Goal: Task Accomplishment & Management: Complete application form

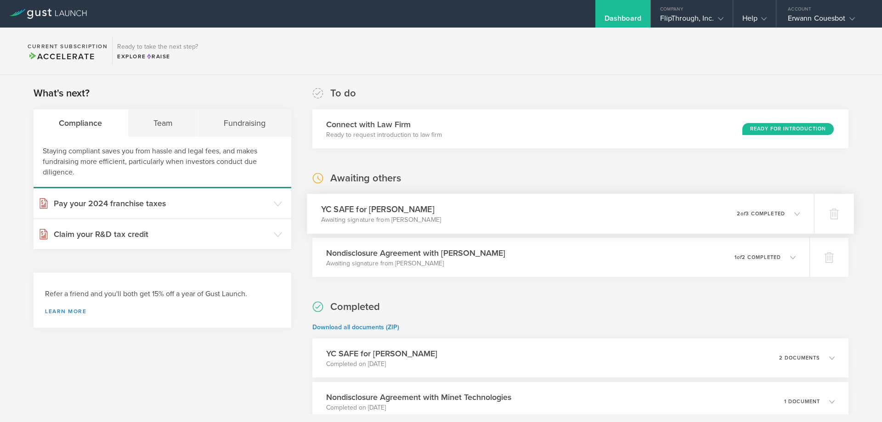
click at [738, 209] on div "0 undeliverable 2 of 3 completed" at bounding box center [768, 214] width 63 height 16
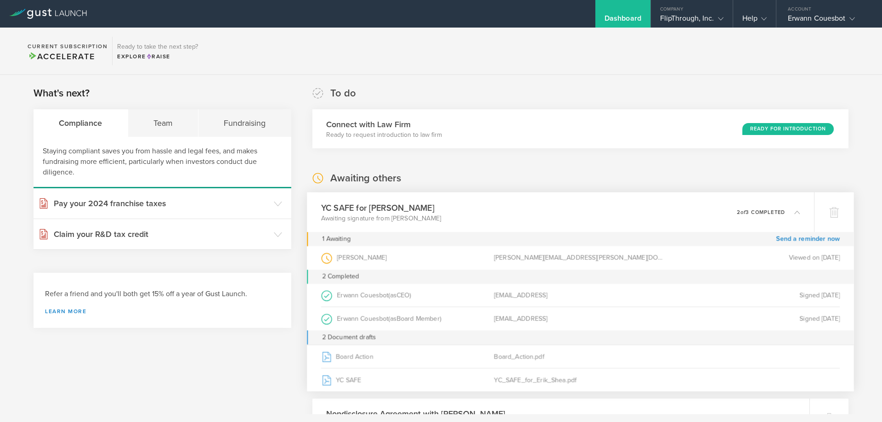
click at [779, 210] on p "2 of 3 completed" at bounding box center [761, 212] width 48 height 5
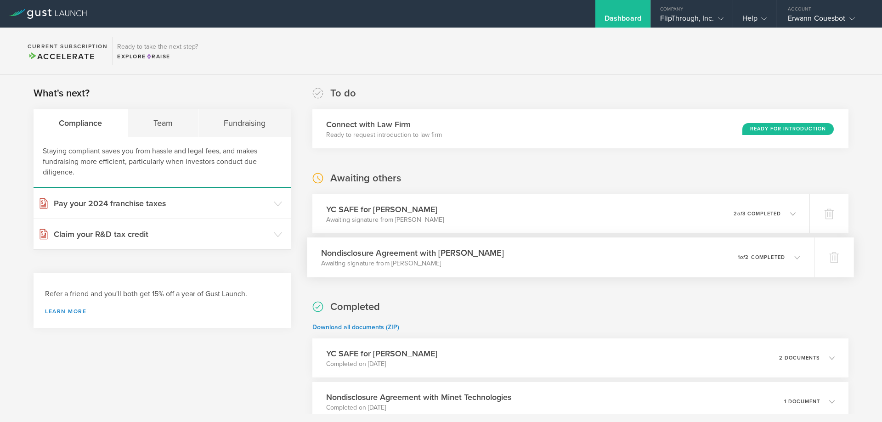
click at [766, 256] on p "1 of 2 completed" at bounding box center [761, 257] width 47 height 5
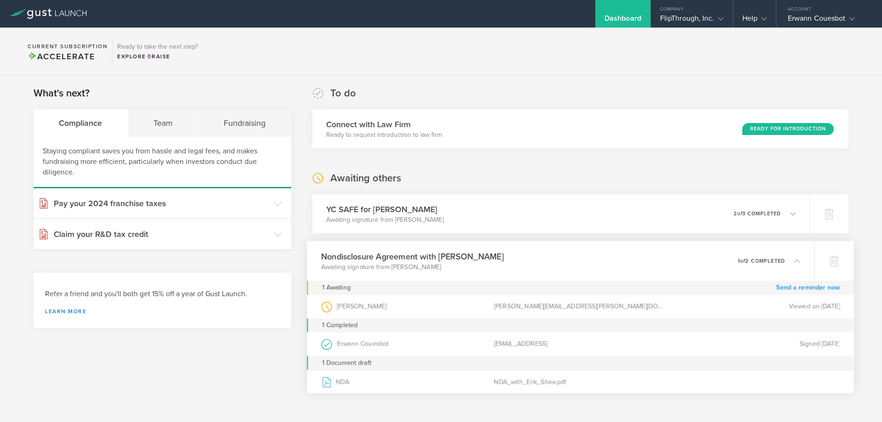
click at [797, 288] on link "Send a reminder now" at bounding box center [808, 288] width 64 height 14
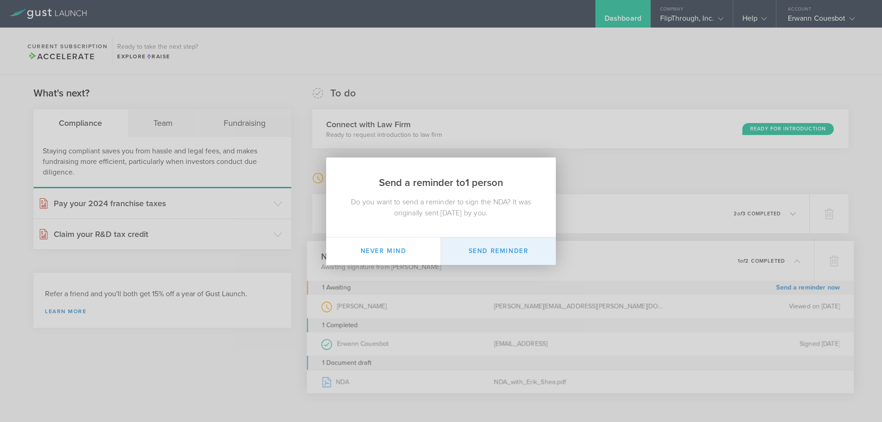
click at [501, 253] on button "Send Reminder" at bounding box center [498, 252] width 115 height 28
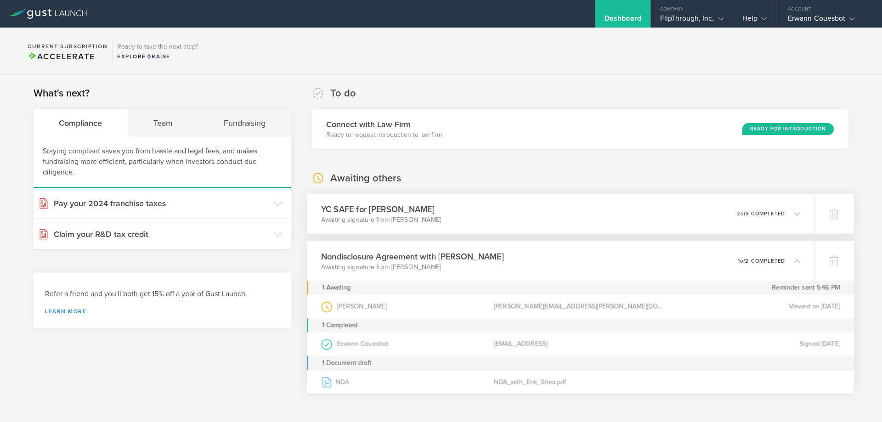
click at [741, 211] on em "of" at bounding box center [743, 214] width 5 height 6
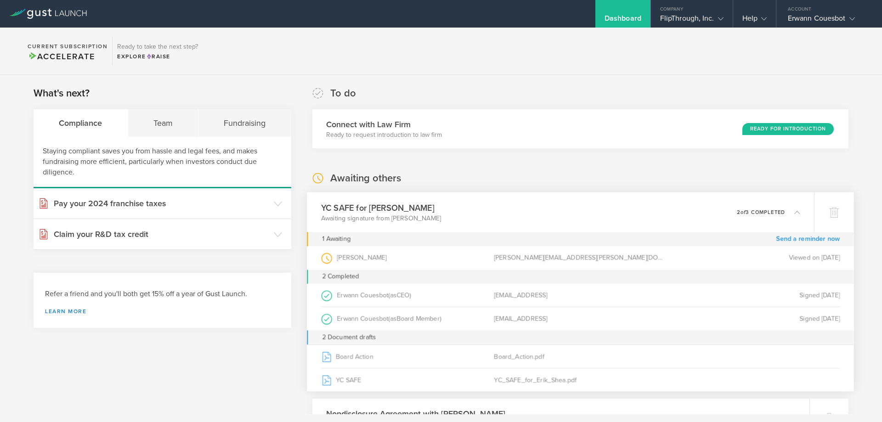
click at [794, 239] on link "Send a reminder now" at bounding box center [808, 239] width 64 height 14
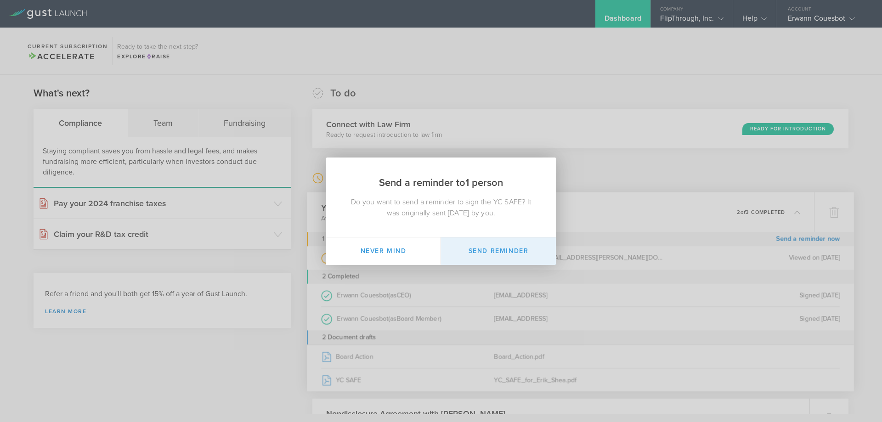
click at [492, 250] on button "Send Reminder" at bounding box center [498, 252] width 115 height 28
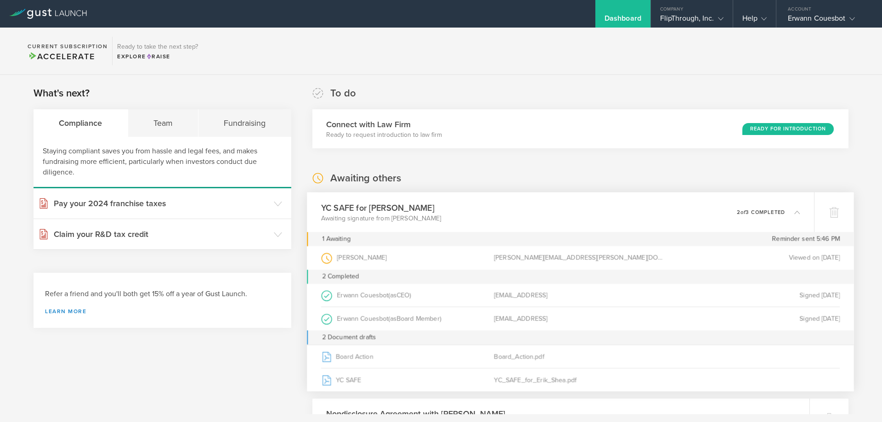
click at [789, 211] on icon at bounding box center [792, 212] width 15 height 8
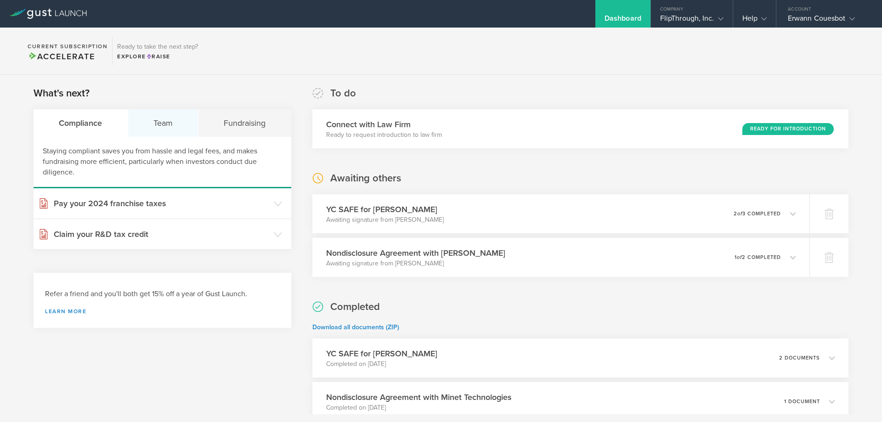
click at [148, 126] on div "Team" at bounding box center [163, 123] width 71 height 28
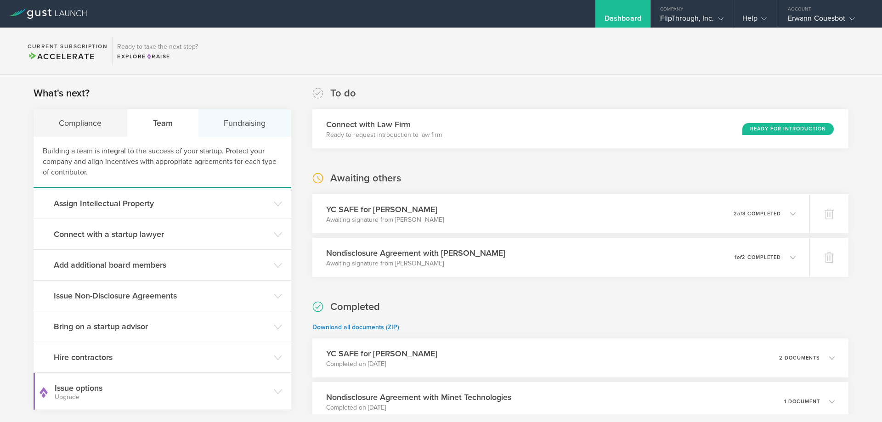
click at [231, 128] on div "Fundraising" at bounding box center [245, 123] width 93 height 28
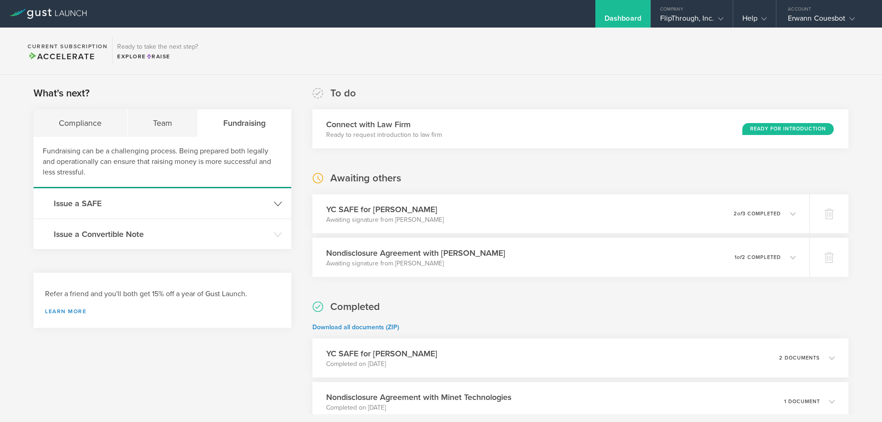
click at [97, 203] on h3 "Issue a SAFE" at bounding box center [162, 204] width 216 height 12
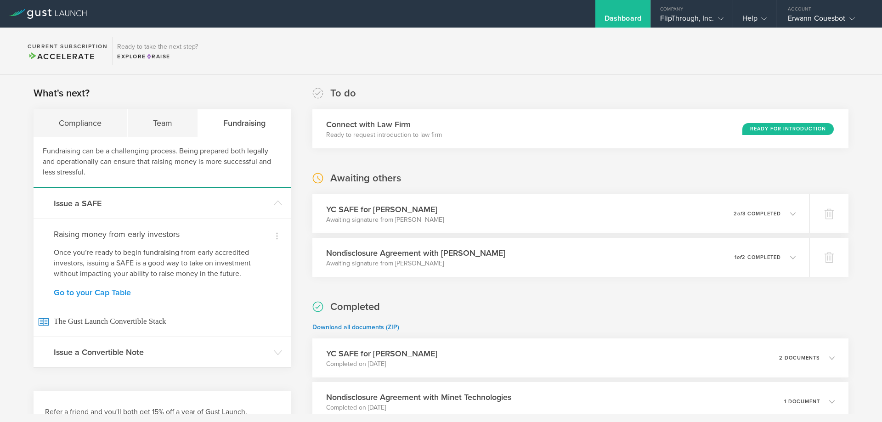
click at [108, 292] on link "Go to your Cap Table" at bounding box center [162, 293] width 217 height 8
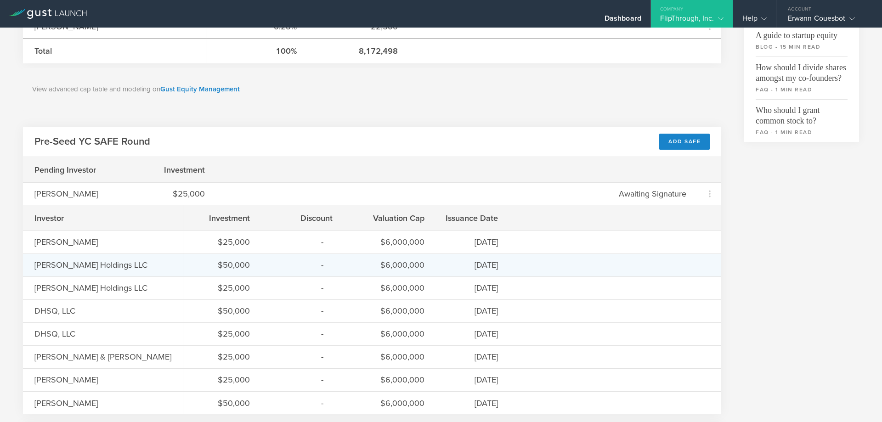
scroll to position [364, 0]
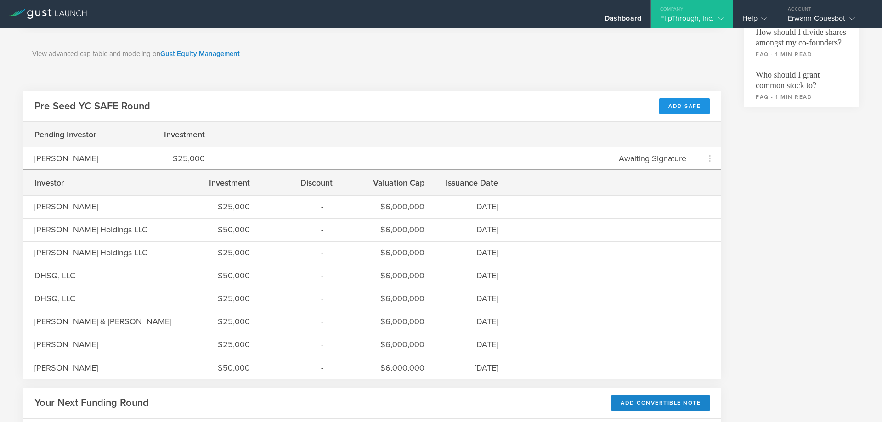
click at [678, 100] on div "Add SAFE" at bounding box center [684, 106] width 51 height 16
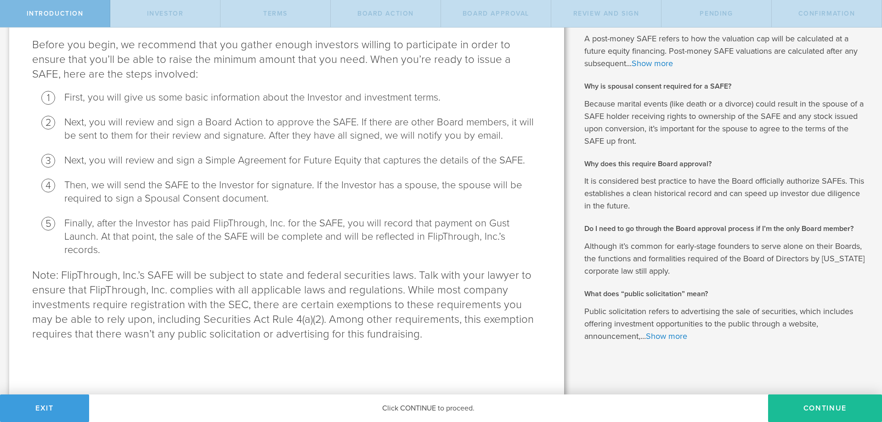
scroll to position [165, 0]
click at [798, 398] on button "Continue" at bounding box center [825, 409] width 114 height 28
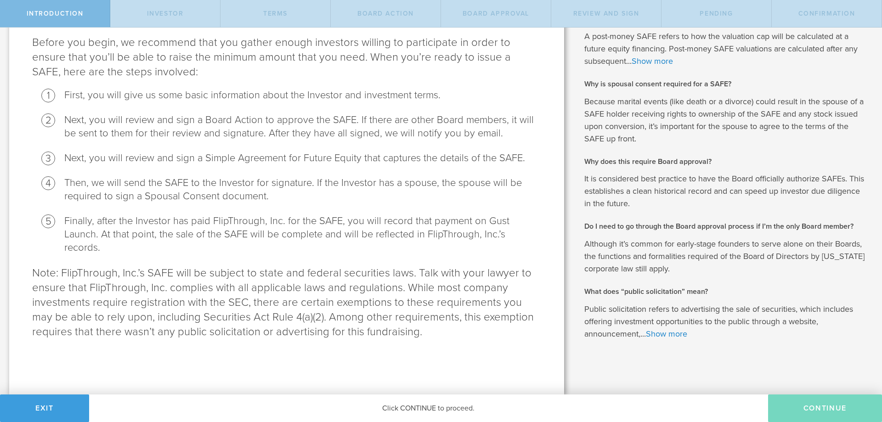
scroll to position [0, 0]
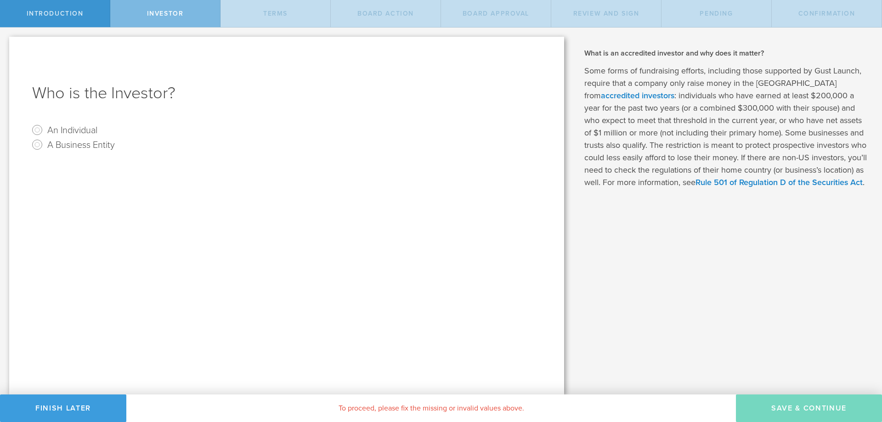
click at [75, 128] on label "An Individual" at bounding box center [72, 129] width 50 height 13
click at [45, 128] on input "An Individual" at bounding box center [37, 130] width 15 height 15
radio input "true"
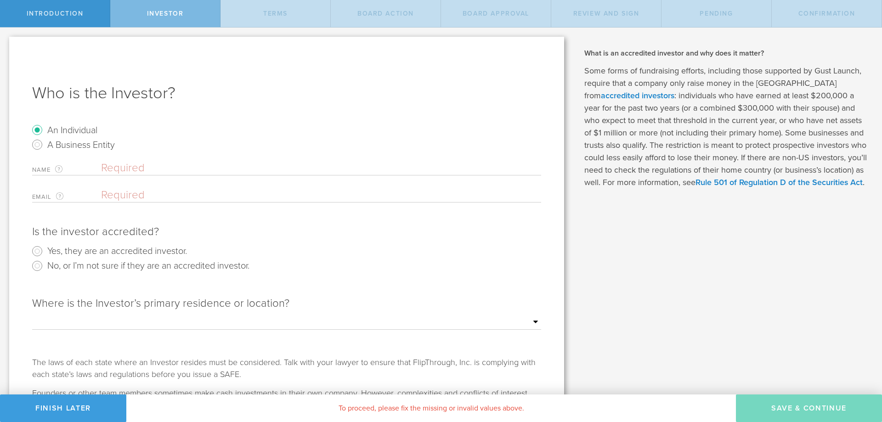
click at [104, 159] on form "An Individual A Business Entity Name The first and last name of the person that…" at bounding box center [286, 273] width 509 height 301
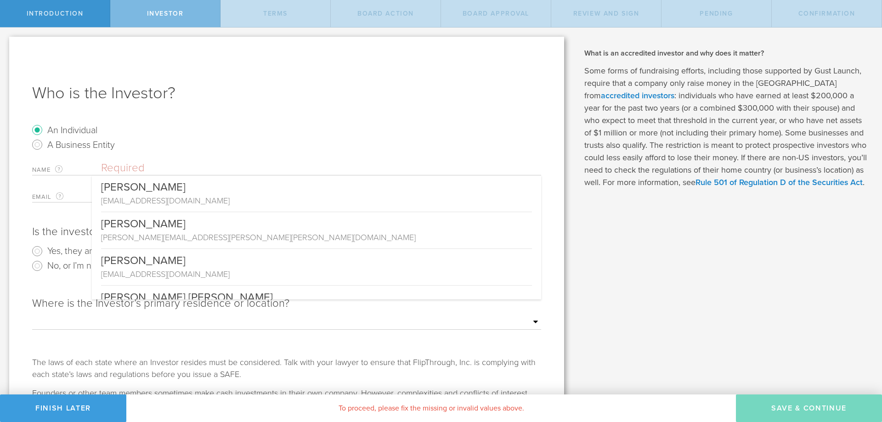
click at [119, 167] on input "text" at bounding box center [321, 168] width 440 height 14
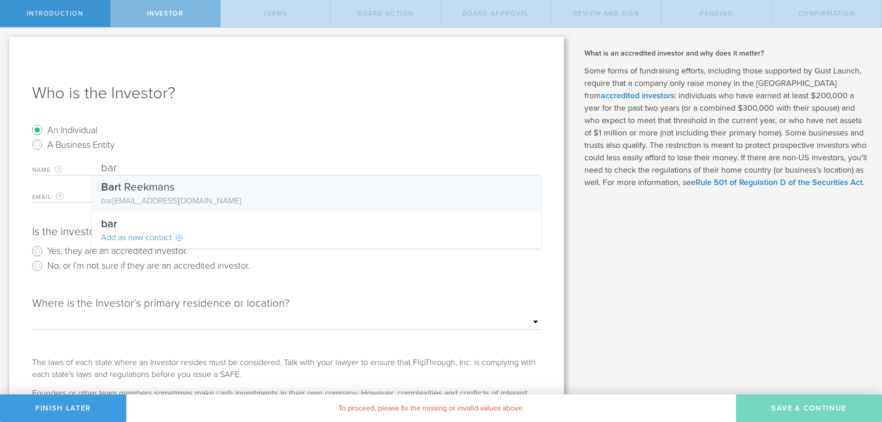
click at [150, 189] on div "Bar t Reekmans" at bounding box center [316, 185] width 431 height 19
type input "[PERSON_NAME]"
type input "bart.reekmans@outlook.com"
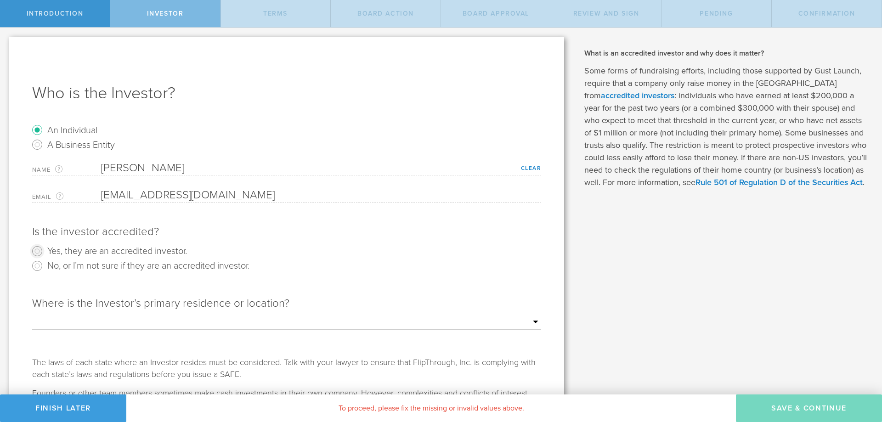
click at [36, 250] on input "Yes, they are an accredited investor." at bounding box center [37, 251] width 15 height 15
radio input "true"
click at [32, 316] on select "Outside of the US Alabama Alaska Arizona Arkansas California Colorado Connectic…" at bounding box center [286, 323] width 509 height 14
select select "string:IL"
click option "Illinois" at bounding box center [0, 0] width 0 height 0
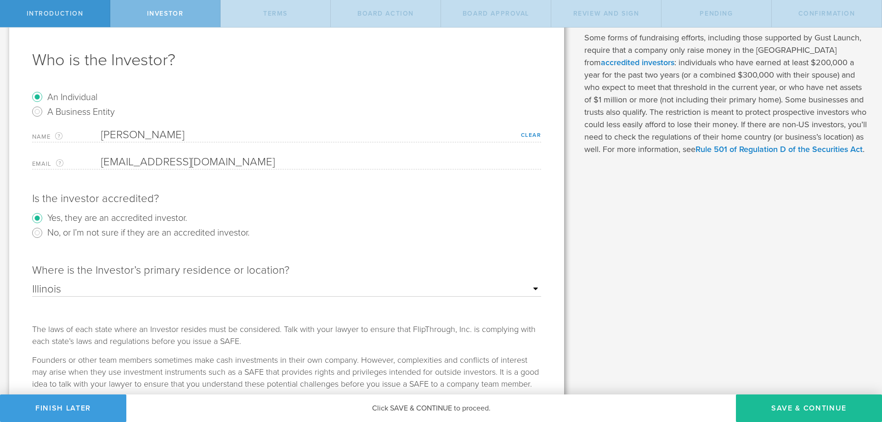
scroll to position [70, 0]
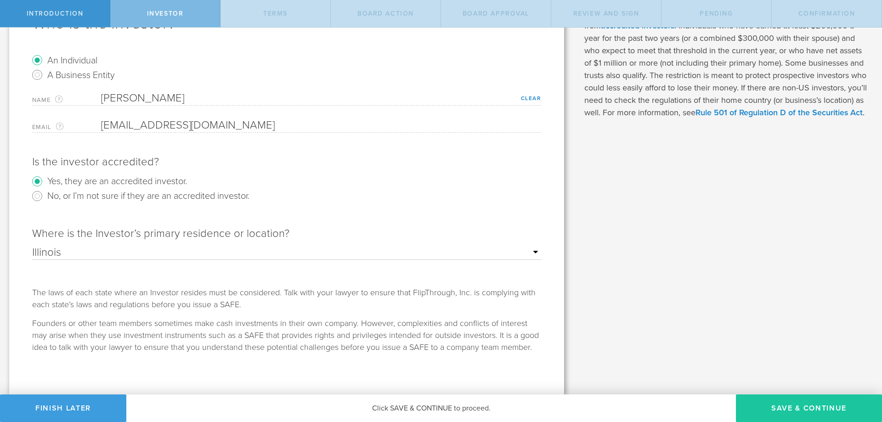
click at [802, 410] on button "Save & Continue" at bounding box center [809, 409] width 146 height 28
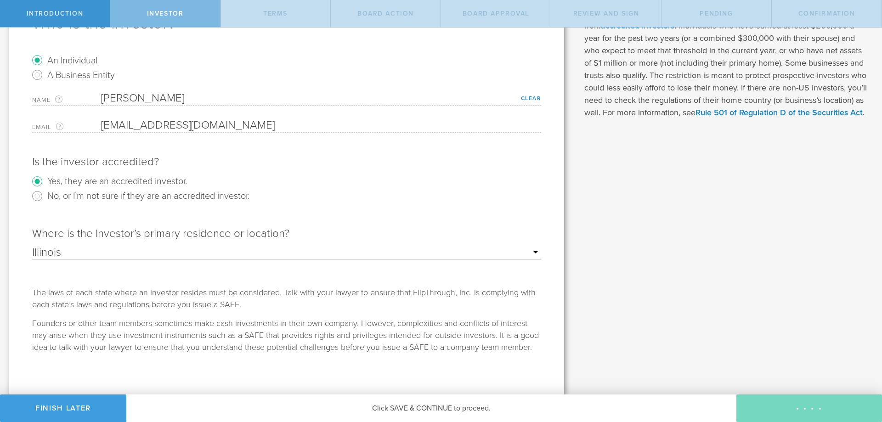
checkbox input "true"
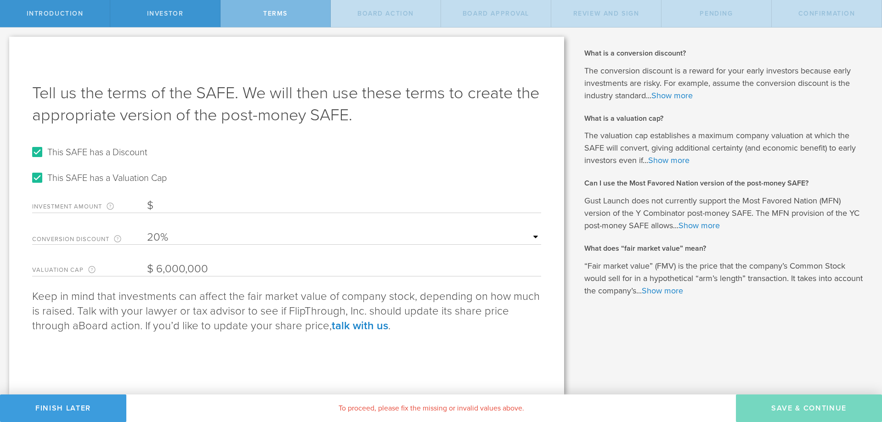
click at [192, 210] on input "Investment Amount The amount (in USD) that this investor is paying for the SAFE." at bounding box center [344, 206] width 394 height 14
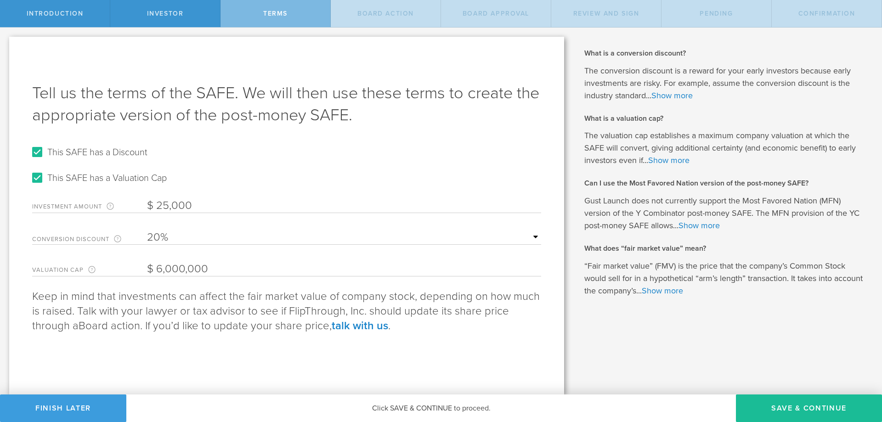
type input "25,000"
click at [147, 231] on select "15% 20% 25% 30%" at bounding box center [344, 238] width 394 height 14
click at [36, 152] on input "This SAFE has a Discount" at bounding box center [37, 152] width 15 height 15
checkbox input "false"
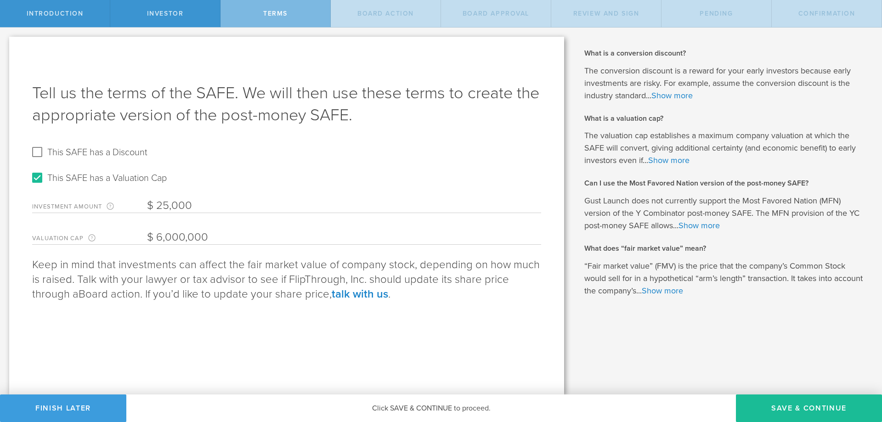
click at [219, 295] on p "Keep in mind that investments can affect the fair market value of company stock…" at bounding box center [286, 280] width 509 height 44
click at [776, 410] on button "Save & Continue" at bounding box center [809, 409] width 146 height 28
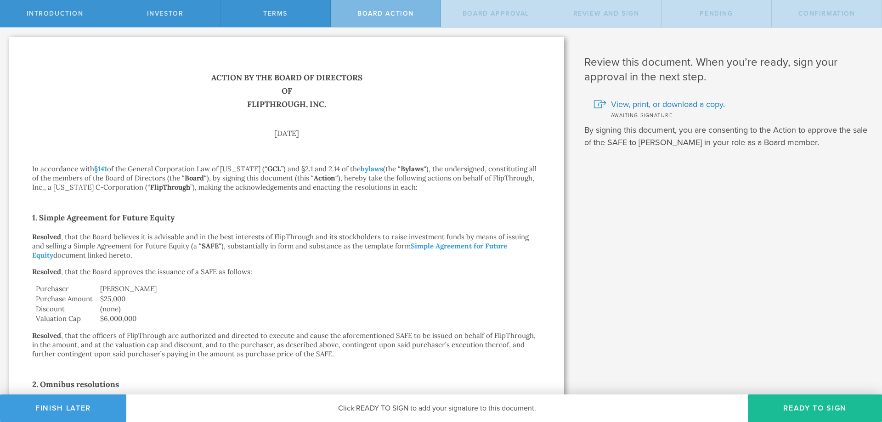
click at [776, 410] on button "Ready to Sign" at bounding box center [815, 409] width 134 height 28
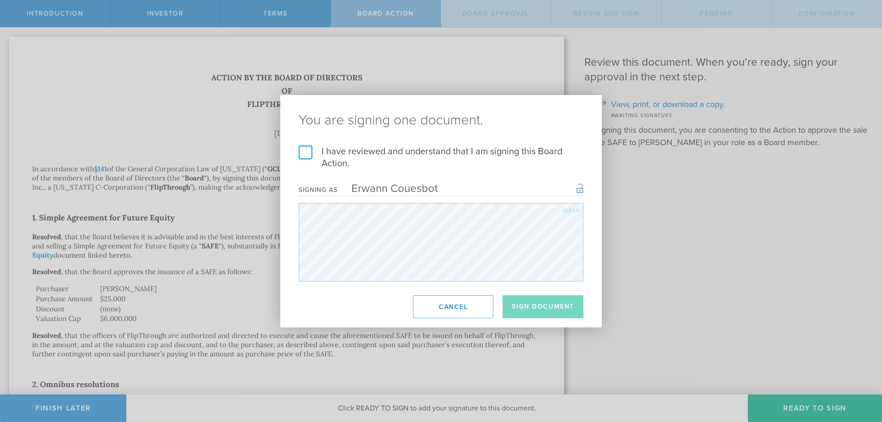
click at [304, 155] on label "I have reviewed and understand that I am signing this Board Action." at bounding box center [441, 158] width 285 height 24
click at [0, 0] on input "I have reviewed and understand that I am signing this Board Action." at bounding box center [0, 0] width 0 height 0
click at [544, 314] on button "Sign Document" at bounding box center [543, 306] width 81 height 23
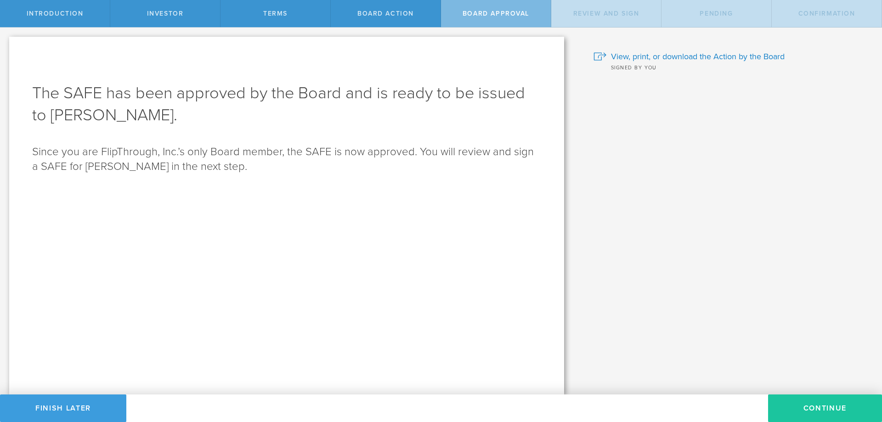
click at [789, 407] on button "Continue" at bounding box center [825, 409] width 114 height 28
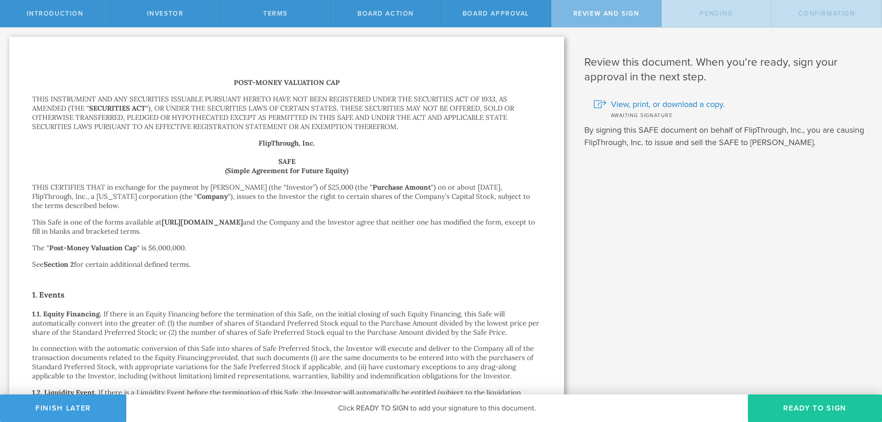
click at [794, 406] on button "Ready to Sign" at bounding box center [815, 409] width 134 height 28
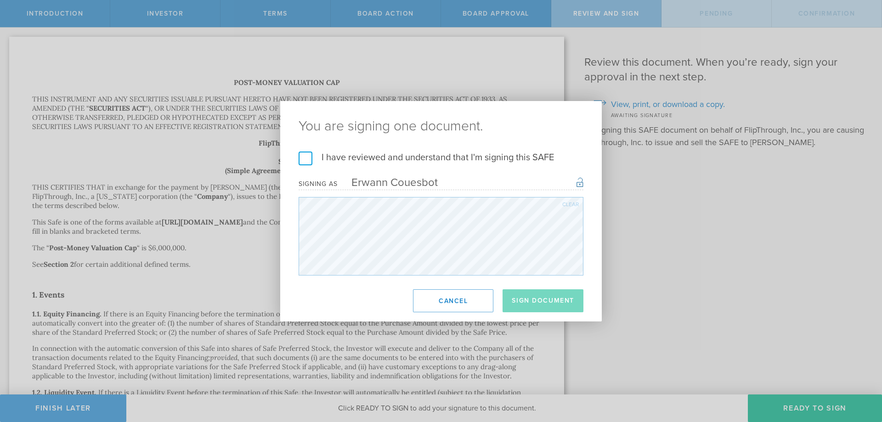
click at [302, 151] on h2 "You are signing one document." at bounding box center [441, 126] width 322 height 51
click at [306, 164] on label "I have reviewed and understand that I'm signing this SAFE" at bounding box center [441, 158] width 285 height 12
click at [0, 0] on input "I have reviewed and understand that I'm signing this SAFE" at bounding box center [0, 0] width 0 height 0
click at [534, 298] on button "Sign Document" at bounding box center [543, 300] width 81 height 23
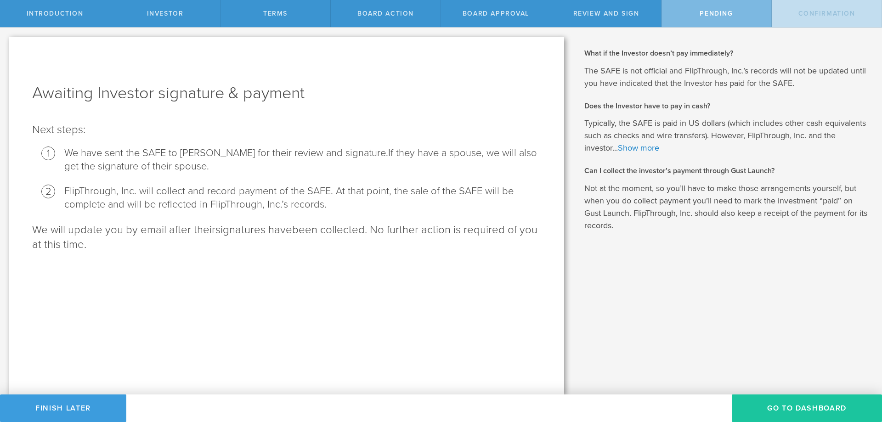
click at [821, 413] on button "Go To Dashboard" at bounding box center [807, 409] width 150 height 28
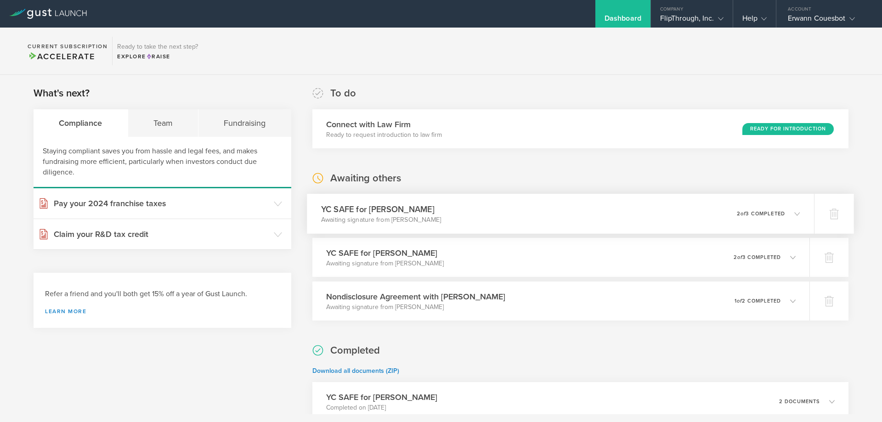
click at [467, 214] on div "YC SAFE for Bart Reekmans Awaiting signature from Bart Reekmans 0 undeliverable…" at bounding box center [560, 214] width 507 height 40
click at [476, 214] on div "YC SAFE for [PERSON_NAME] Awaiting signature from [PERSON_NAME] 0 undeliverable…" at bounding box center [560, 214] width 507 height 40
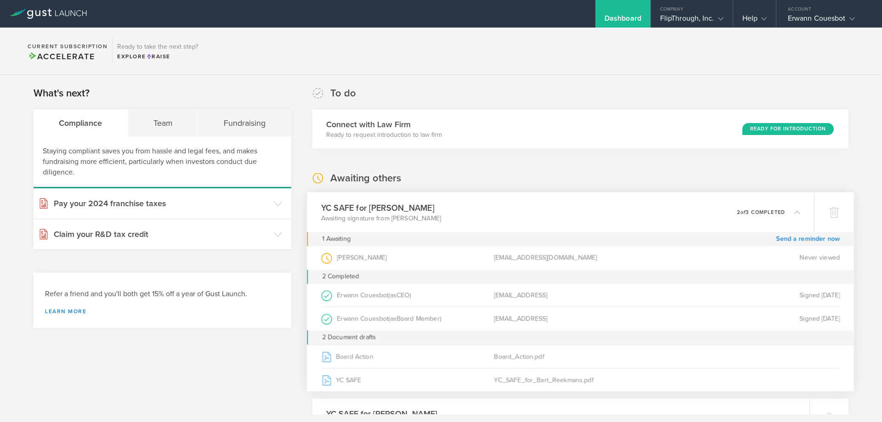
click at [476, 214] on div "YC SAFE for [PERSON_NAME] Awaiting signature from [PERSON_NAME] 0 undeliverable…" at bounding box center [560, 213] width 507 height 40
